Goal: Information Seeking & Learning: Learn about a topic

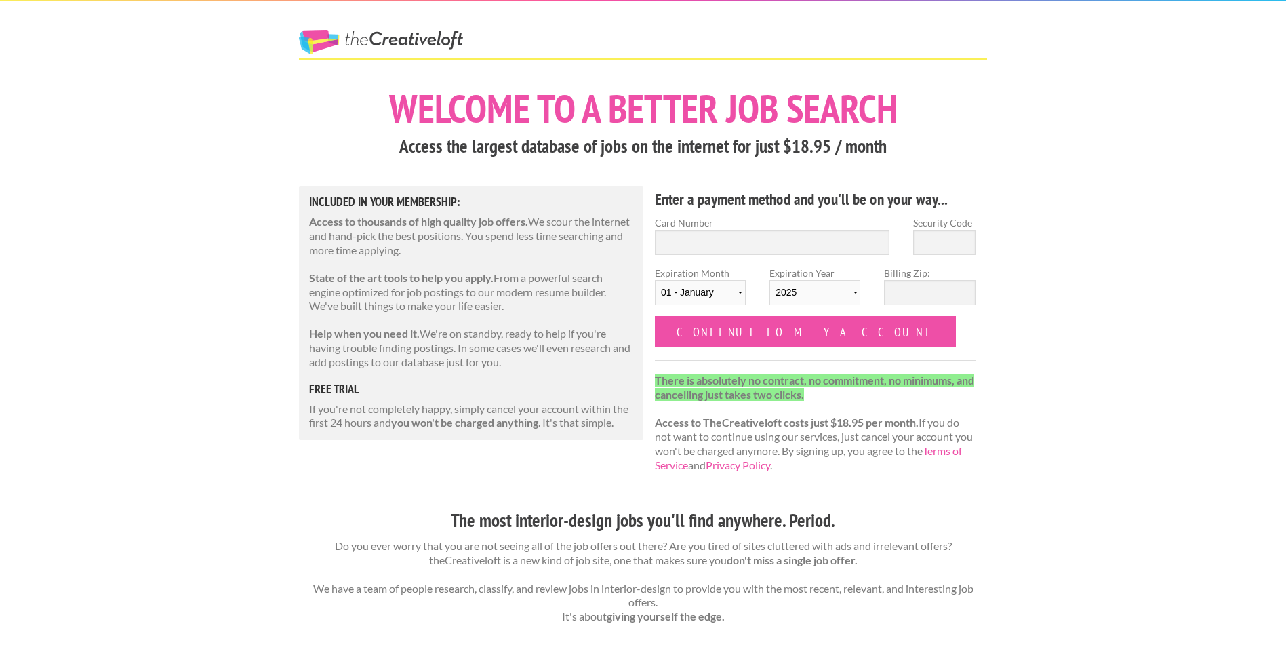
click at [406, 42] on link "The Creative Loft" at bounding box center [381, 42] width 164 height 24
click at [424, 44] on link "The Creative Loft" at bounding box center [381, 42] width 164 height 24
click at [365, 42] on link "The Creative Loft" at bounding box center [381, 42] width 164 height 24
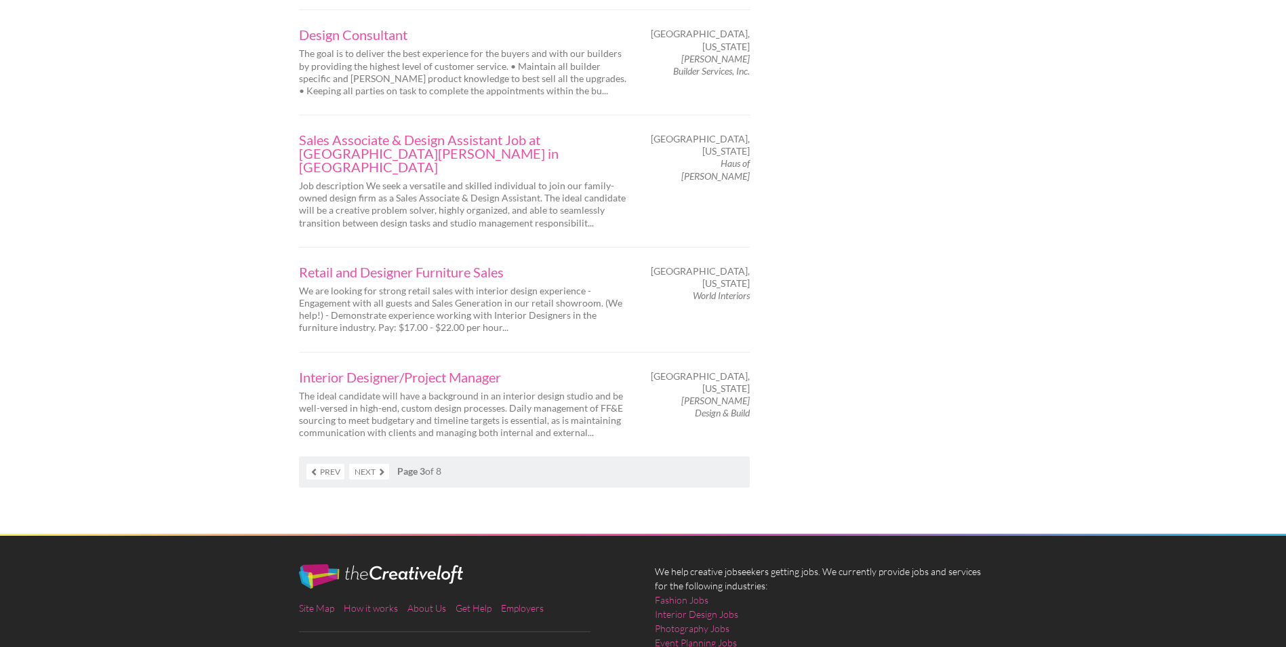
scroll to position [2260, 0]
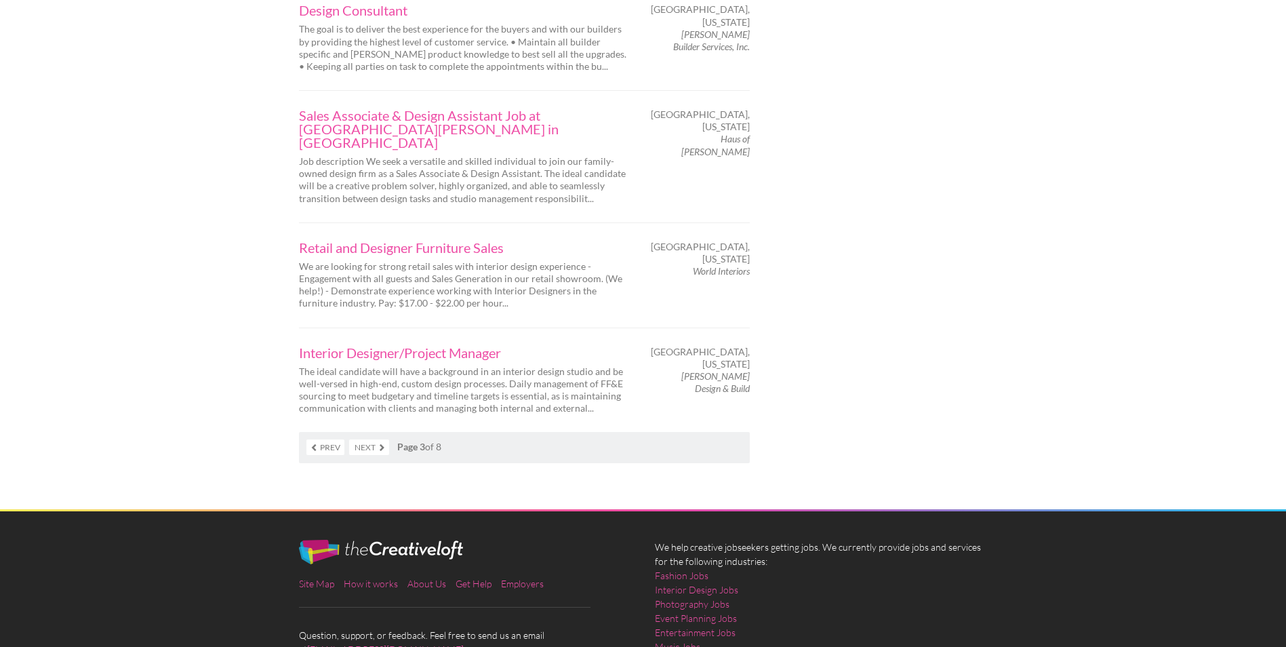
click at [367, 439] on link "Next" at bounding box center [369, 447] width 40 height 16
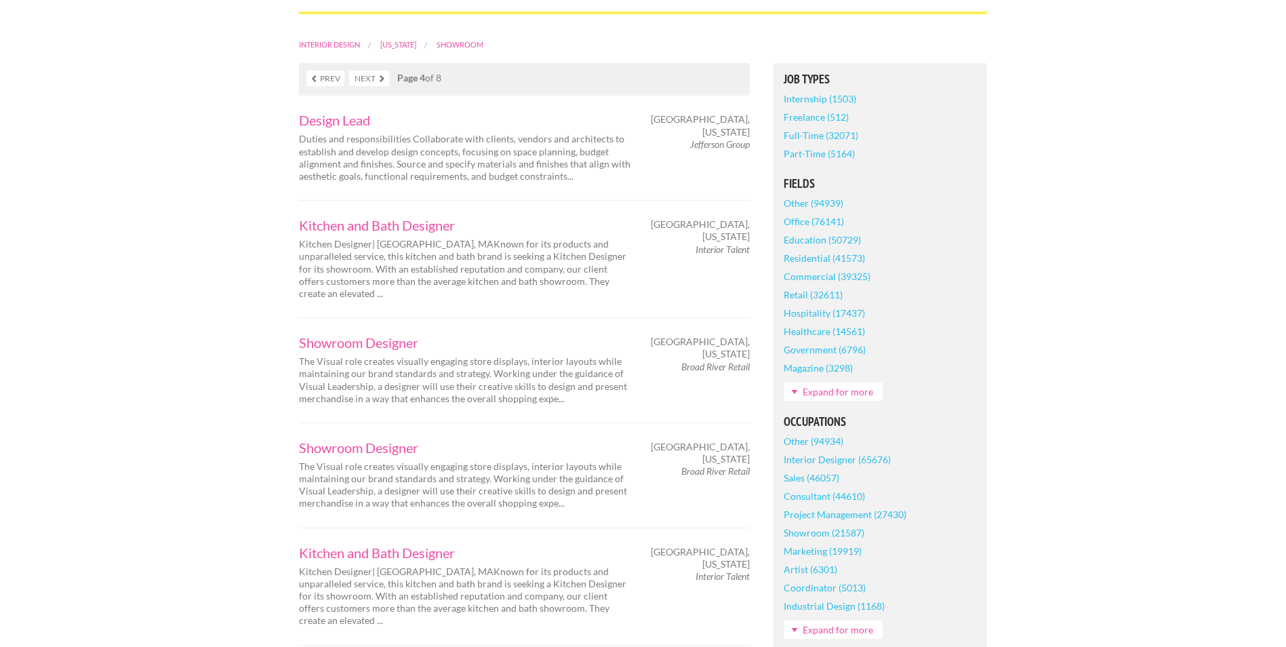
scroll to position [339, 0]
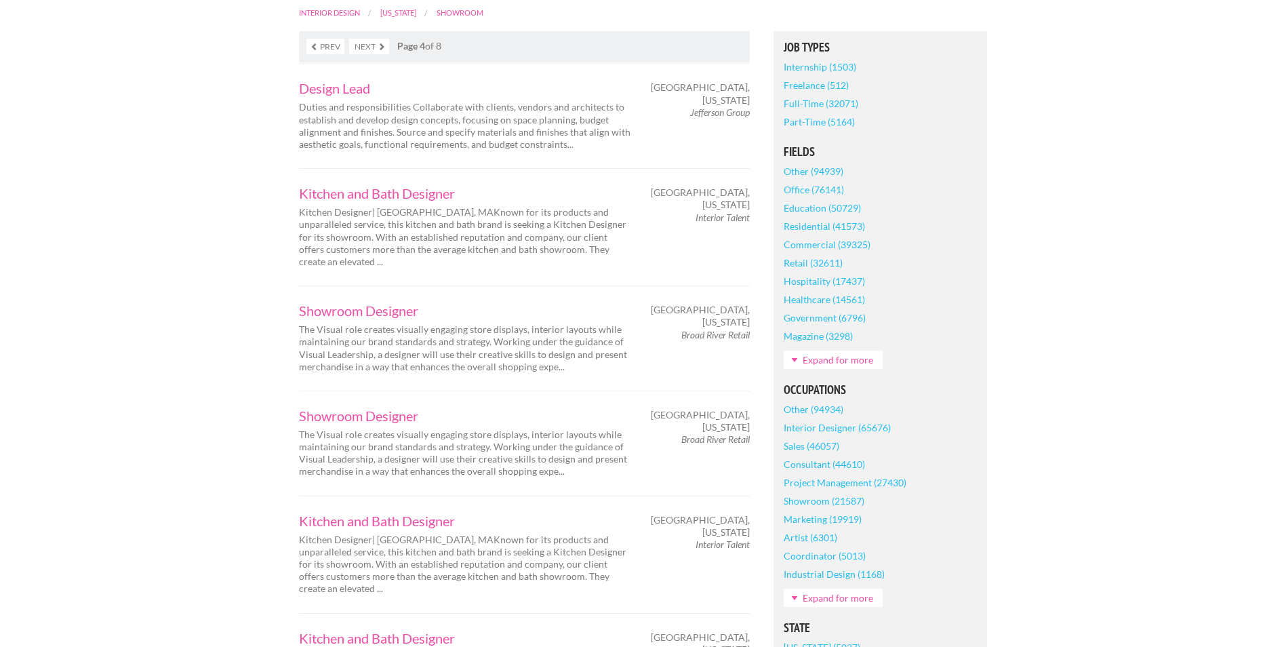
click at [717, 212] on em "Interior Talent" at bounding box center [723, 218] width 54 height 12
copy div "Interior Talent"
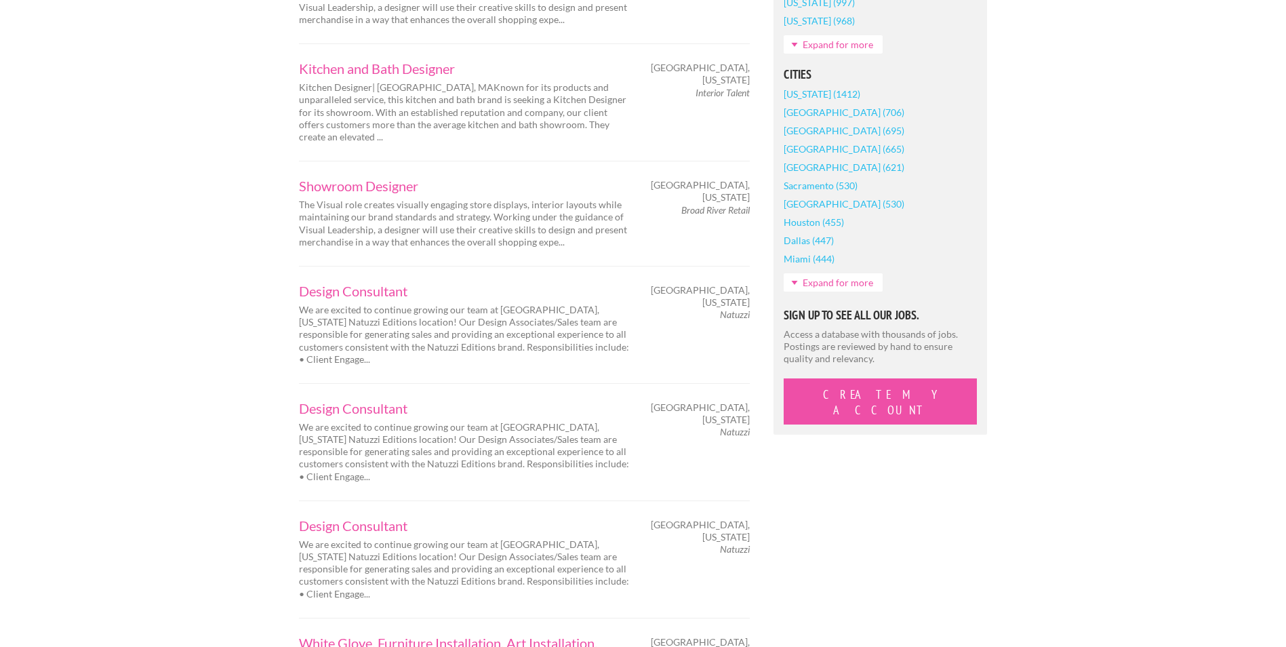
scroll to position [1243, 0]
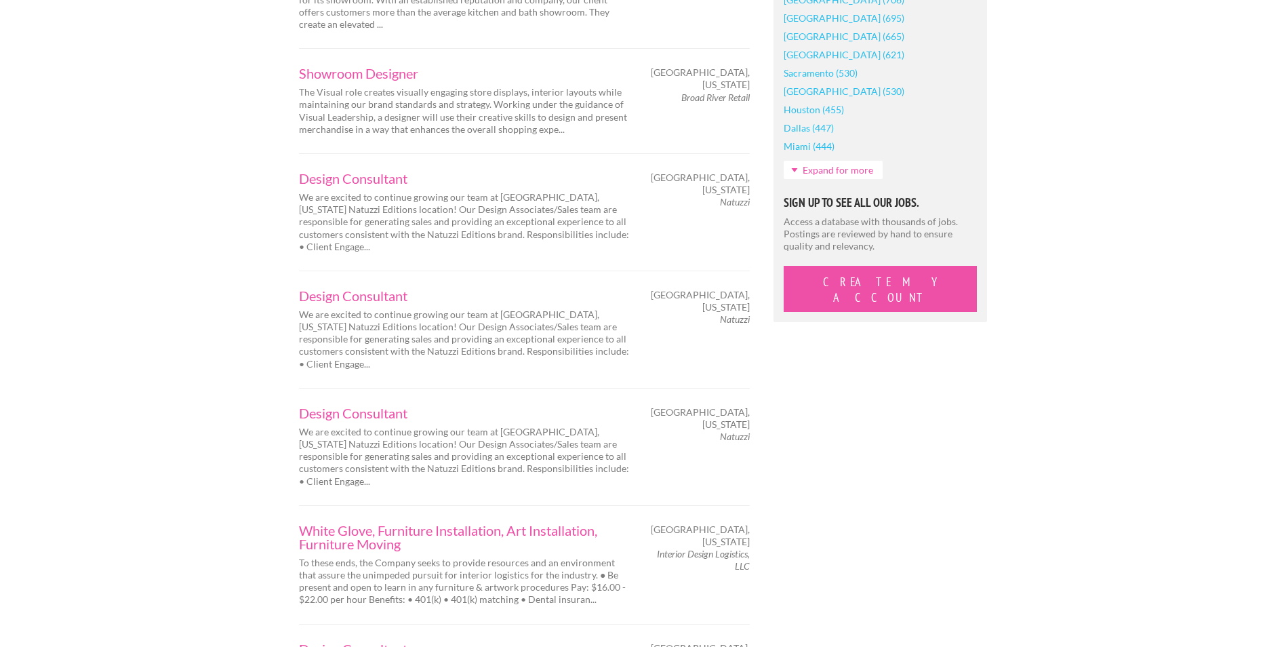
click at [726, 196] on em "Natuzzi" at bounding box center [735, 202] width 30 height 12
copy div "Natuzzi"
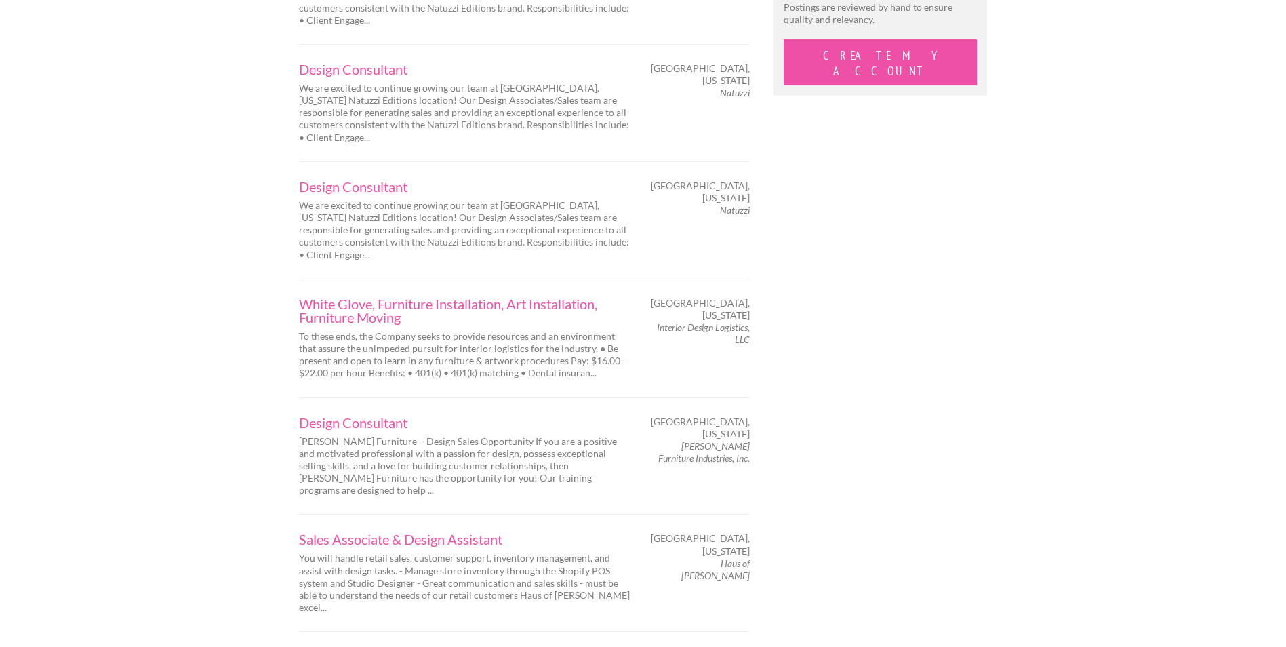
scroll to position [1582, 0]
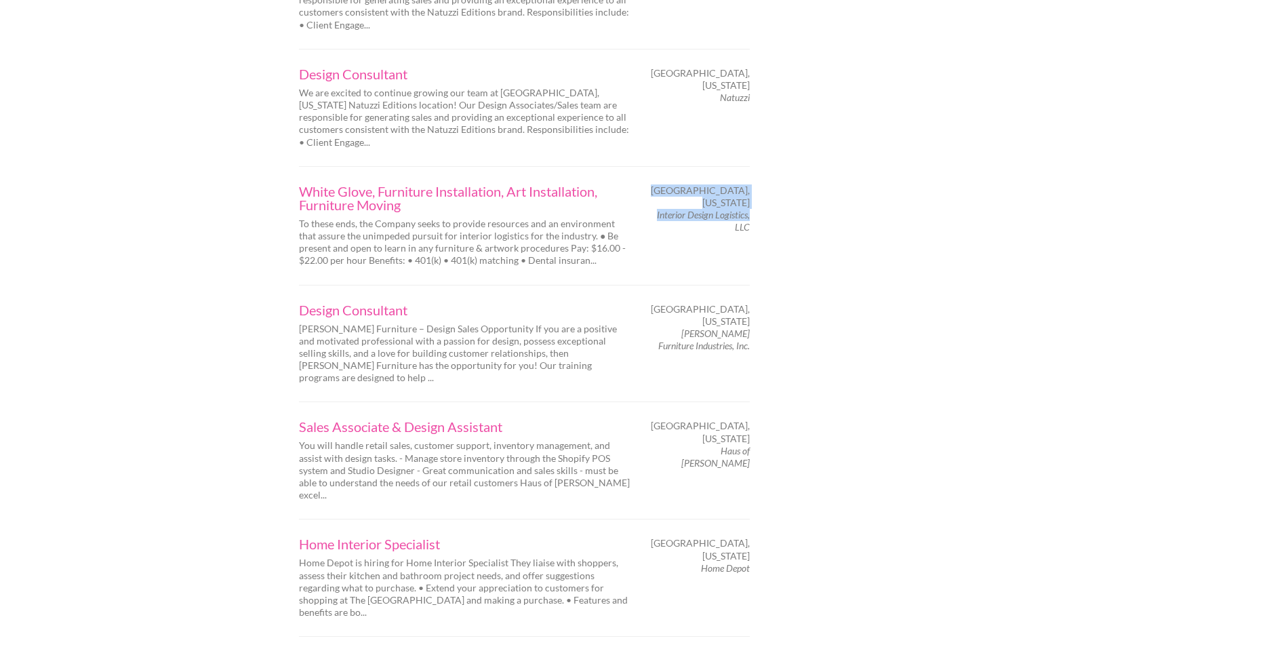
drag, startPoint x: 652, startPoint y: 163, endPoint x: 749, endPoint y: 165, distance: 97.6
click at [749, 184] on div "Dallas, Texas Interior Design Logistics, LLC" at bounding box center [702, 208] width 119 height 49
click at [749, 209] on em "Interior Design Logistics, LLC" at bounding box center [703, 221] width 93 height 24
click at [738, 209] on em "Interior Design Logistics, LLC" at bounding box center [703, 221] width 93 height 24
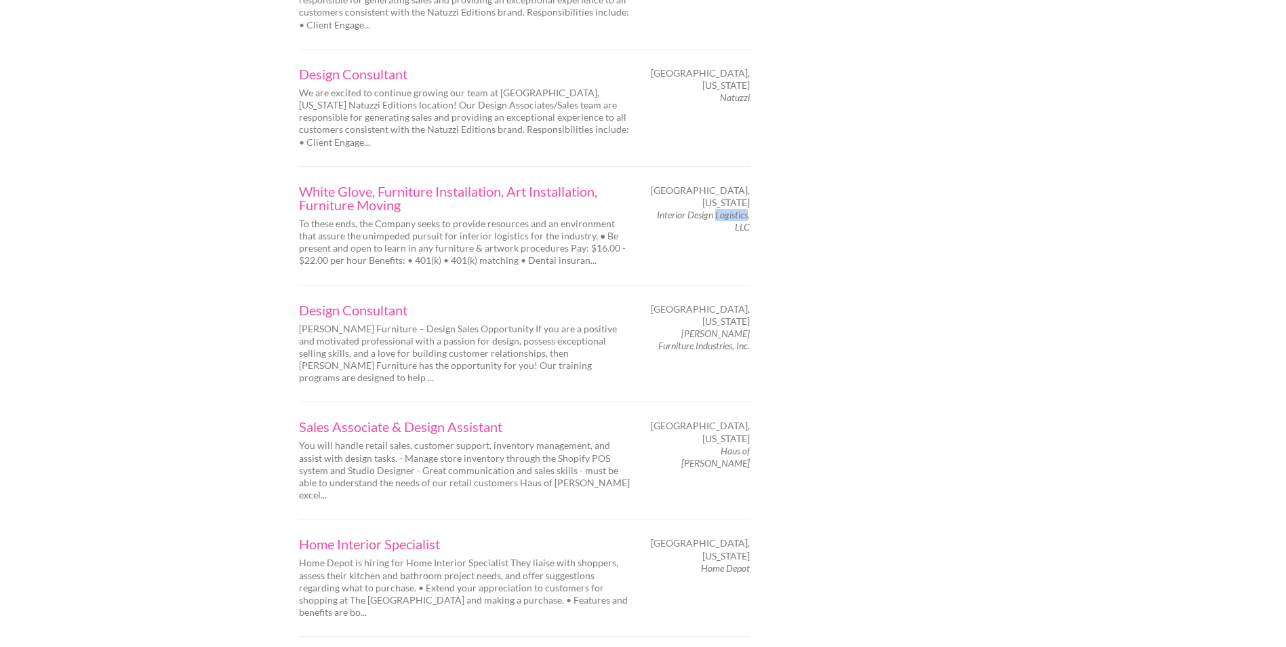
click at [738, 209] on em "Interior Design Logistics, LLC" at bounding box center [703, 221] width 93 height 24
copy div "Interior Design Logistics, LLC"
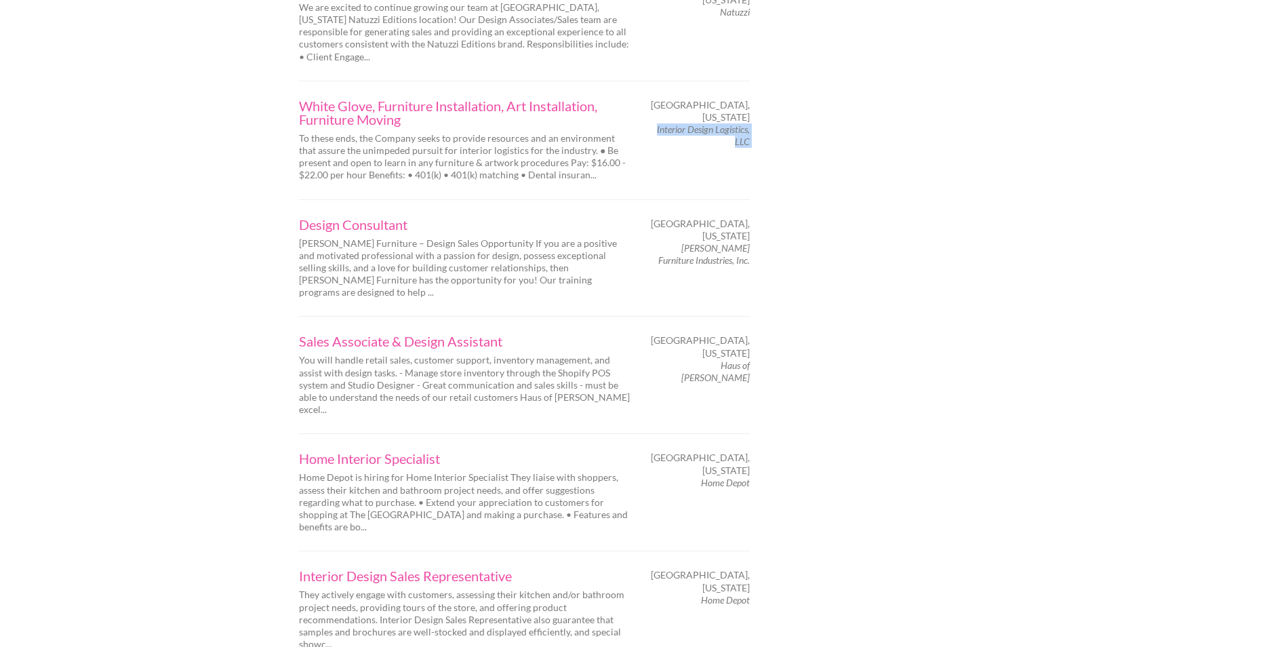
scroll to position [1695, 0]
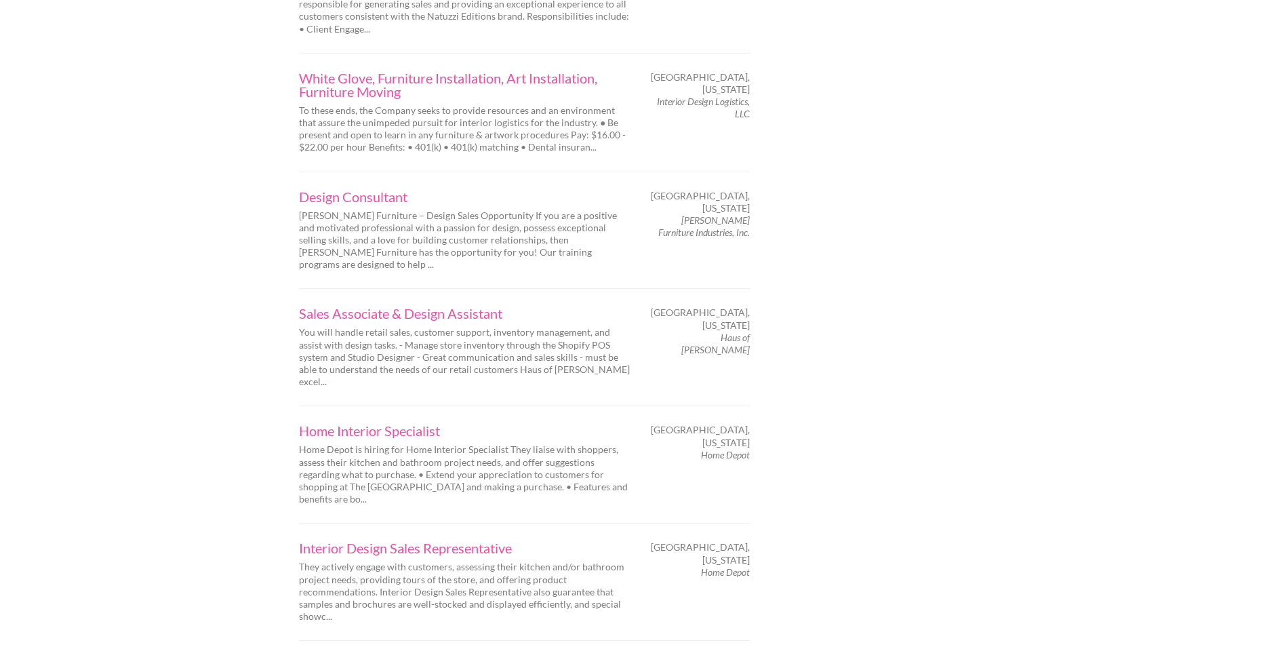
click at [706, 214] on em "Bassett Furniture Industries, Inc." at bounding box center [704, 226] width 92 height 24
click at [707, 214] on em "Bassett Furniture Industries, Inc." at bounding box center [704, 226] width 92 height 24
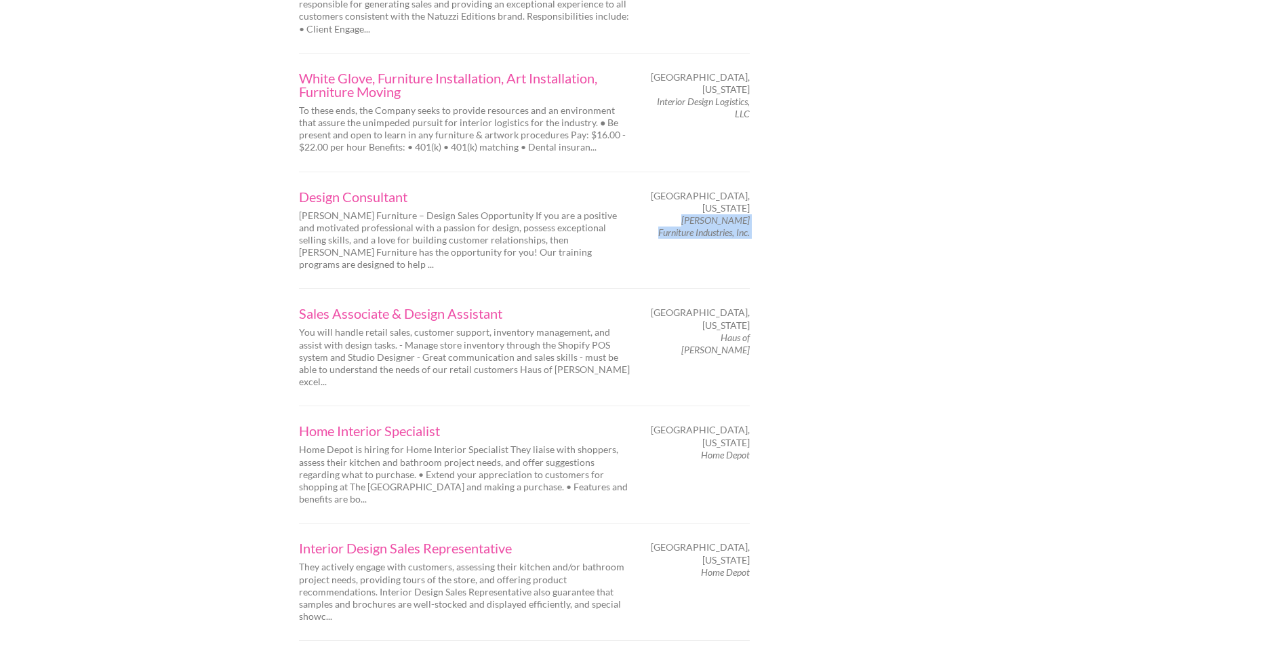
click at [707, 214] on em "Bassett Furniture Industries, Inc." at bounding box center [704, 226] width 92 height 24
copy div "Bassett Furniture Industries, Inc."
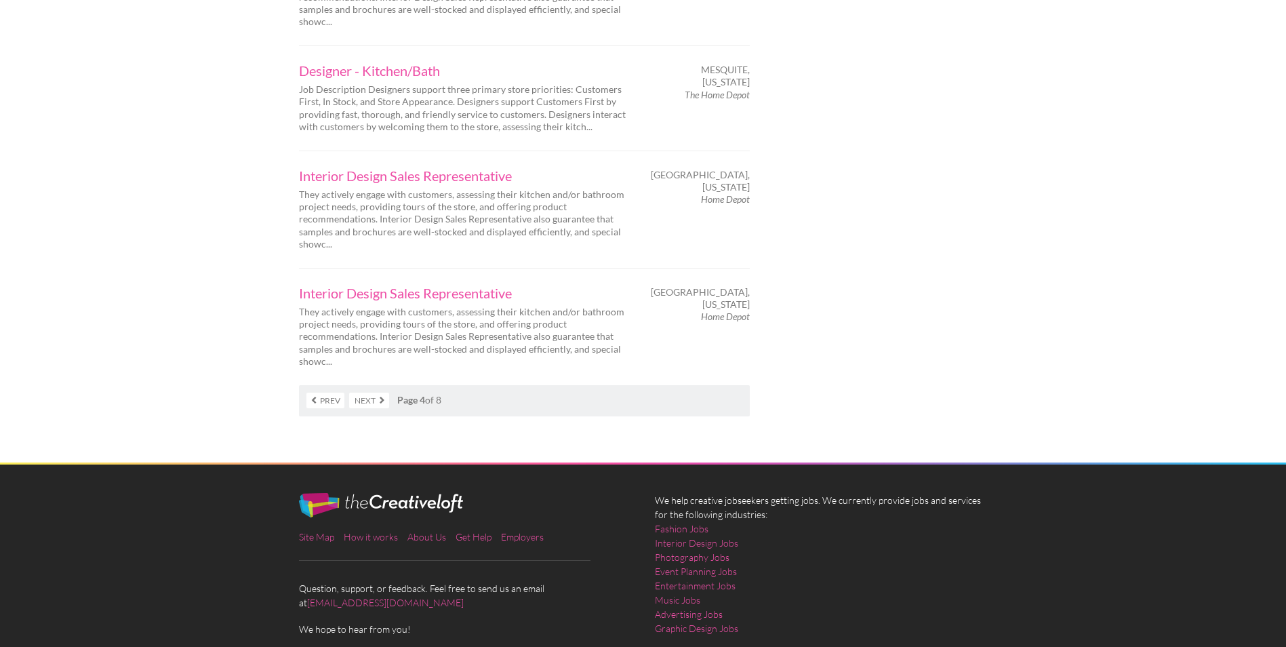
scroll to position [2292, 0]
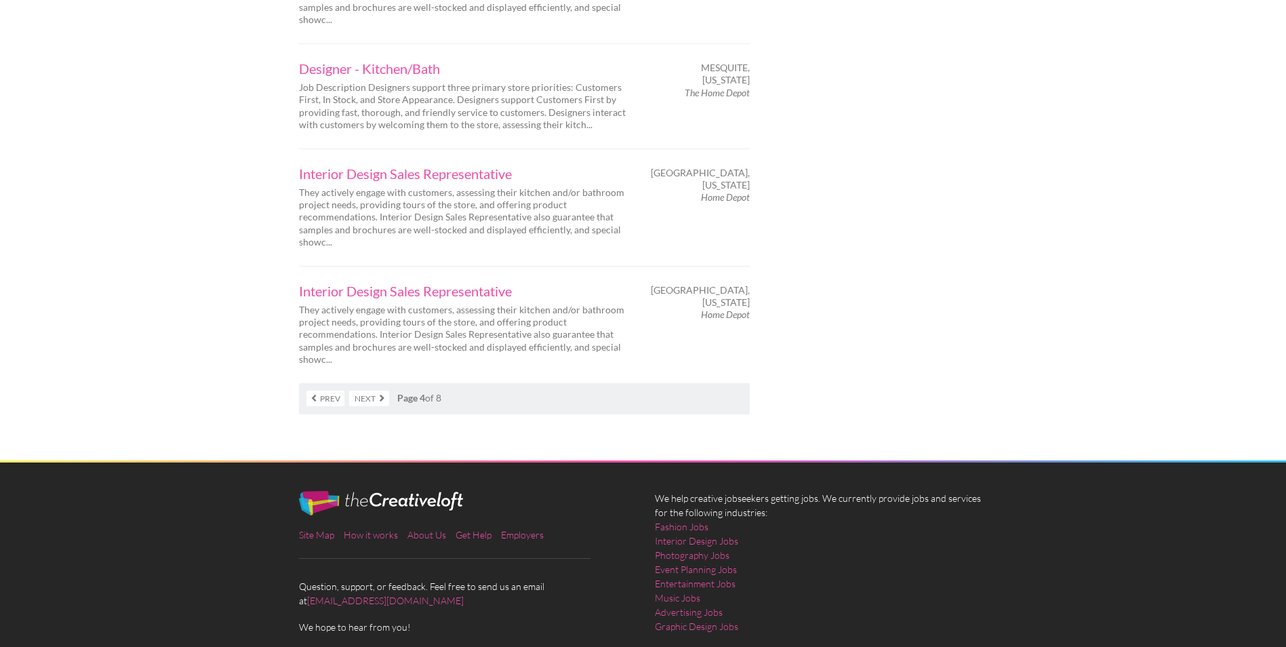
click at [366, 391] on link "Next" at bounding box center [369, 399] width 40 height 16
